Goal: Transaction & Acquisition: Purchase product/service

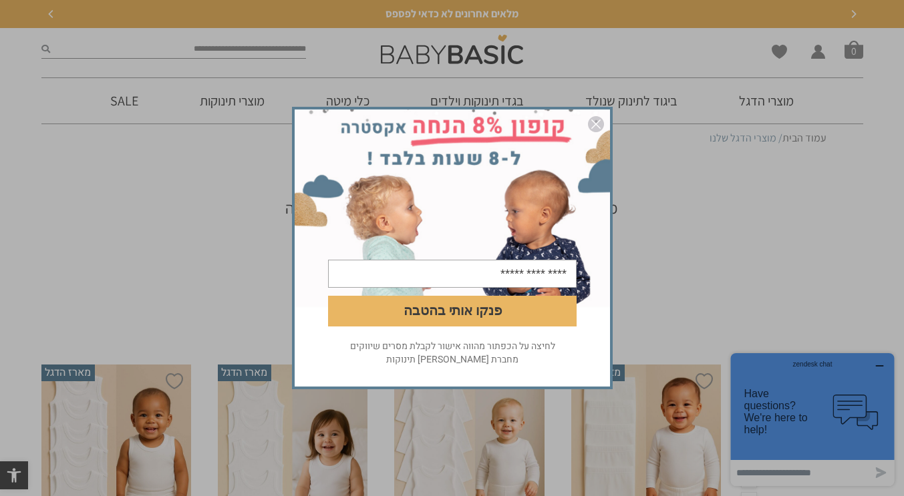
click at [601, 126] on img "סגור" at bounding box center [596, 124] width 16 height 16
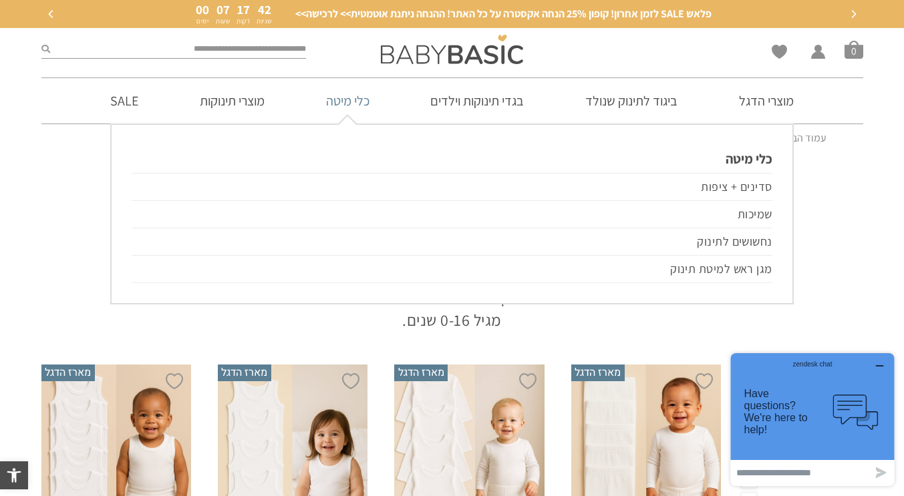
click at [335, 103] on link "כלי מיטה" at bounding box center [348, 100] width 84 height 45
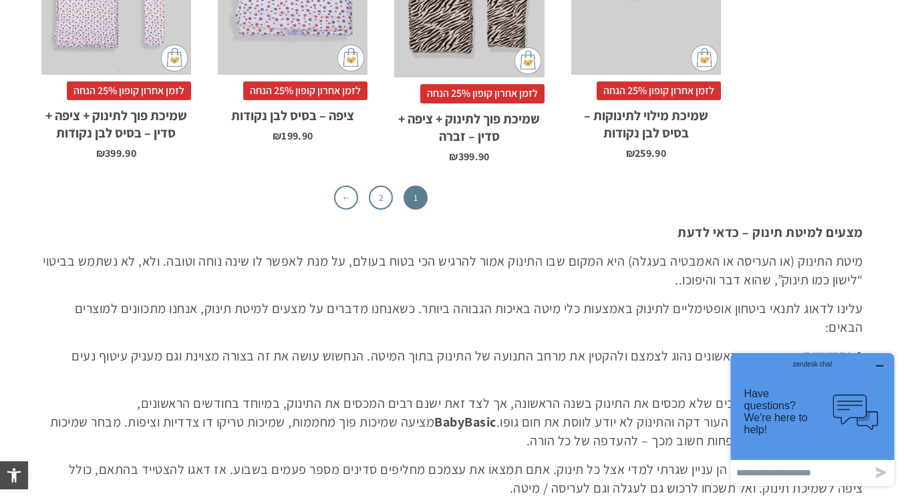
scroll to position [4448, 0]
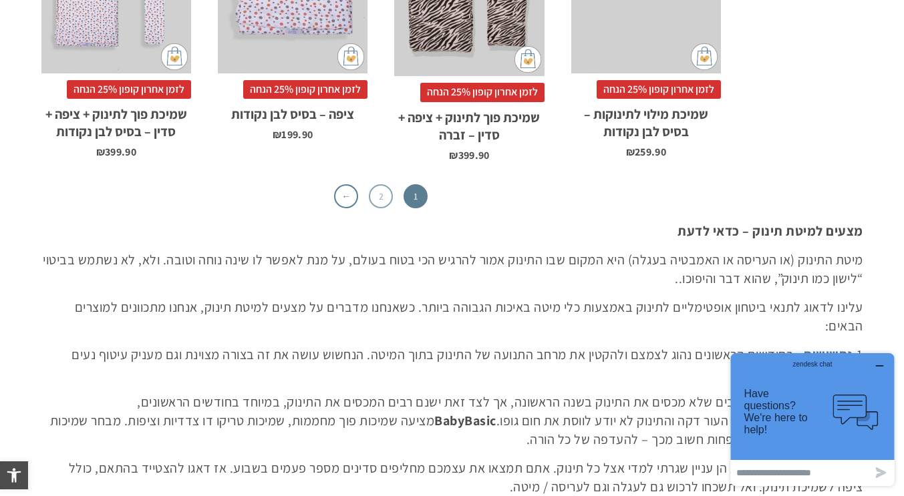
click at [384, 184] on link "2" at bounding box center [381, 196] width 24 height 24
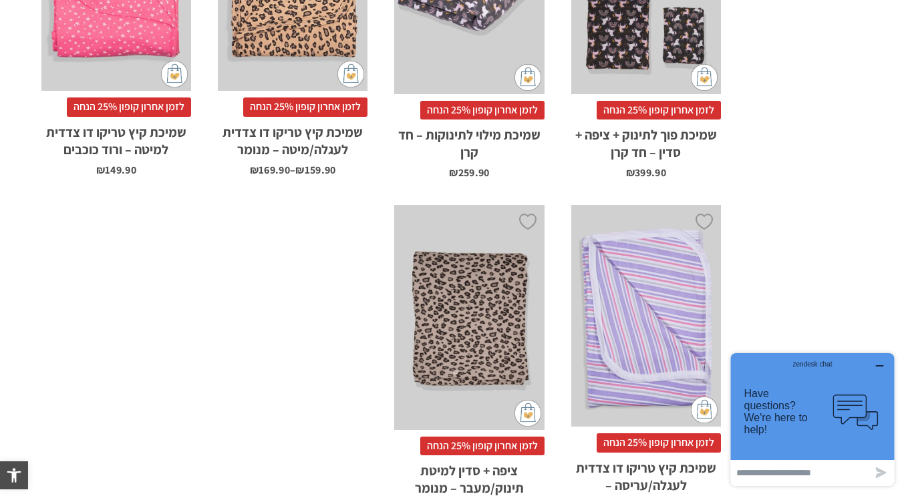
scroll to position [3185, 0]
